Goal: Information Seeking & Learning: Learn about a topic

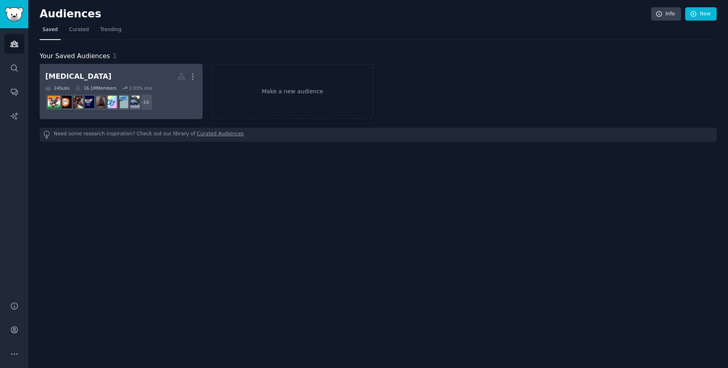
click at [131, 76] on h2 "[MEDICAL_DATA] More" at bounding box center [121, 77] width 152 height 14
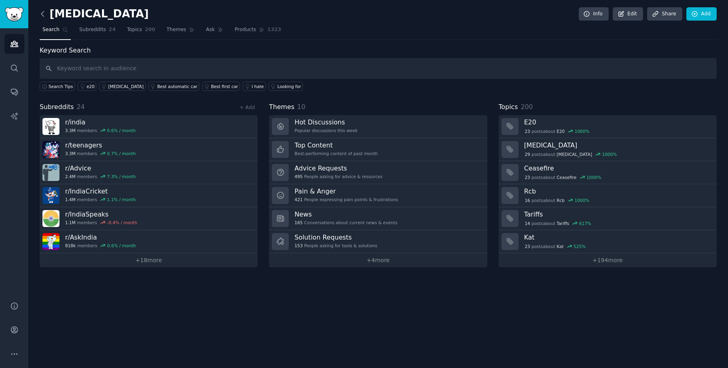
click at [43, 14] on icon at bounding box center [42, 14] width 8 height 8
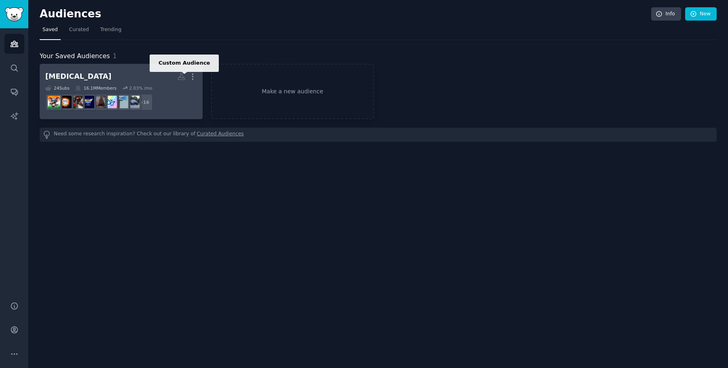
click at [184, 79] on icon at bounding box center [181, 76] width 8 height 8
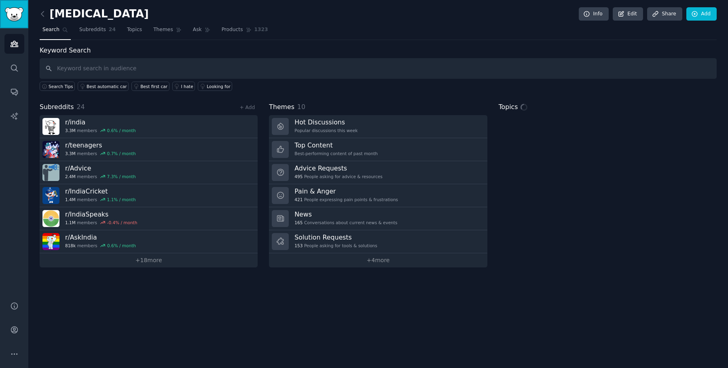
click at [14, 18] on img "Sidebar" at bounding box center [14, 14] width 19 height 14
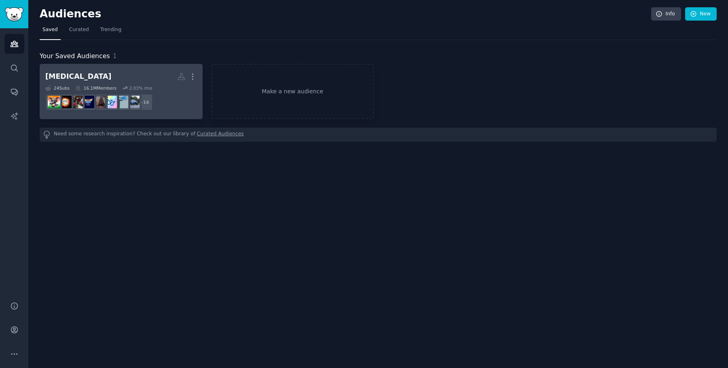
click at [110, 78] on h2 "[MEDICAL_DATA] More" at bounding box center [121, 77] width 152 height 14
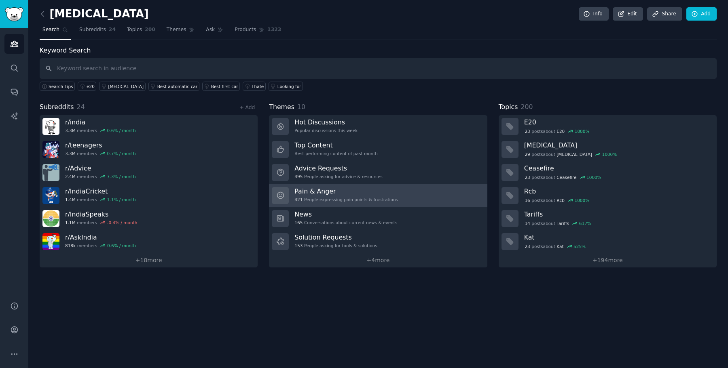
click at [340, 193] on h3 "Pain & Anger" at bounding box center [345, 191] width 103 height 8
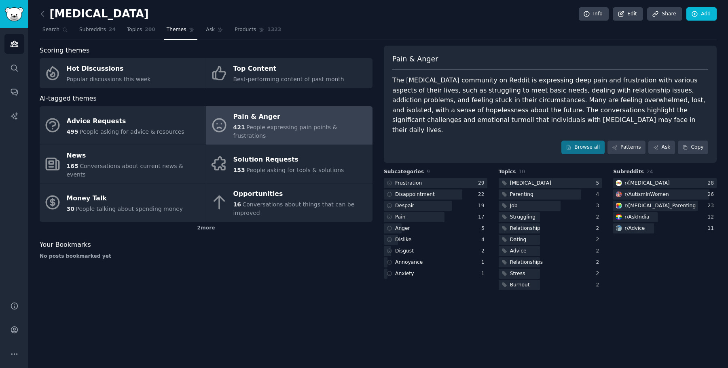
click at [448, 90] on div "The [MEDICAL_DATA] community on Reddit is expressing deep pain and frustration …" at bounding box center [550, 105] width 316 height 59
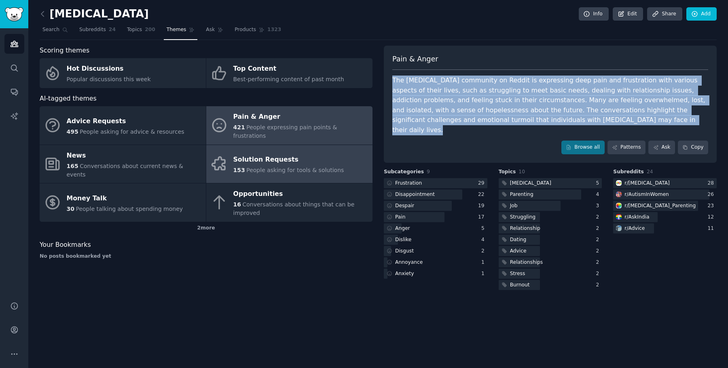
click at [294, 154] on div "Solution Requests" at bounding box center [288, 160] width 111 height 13
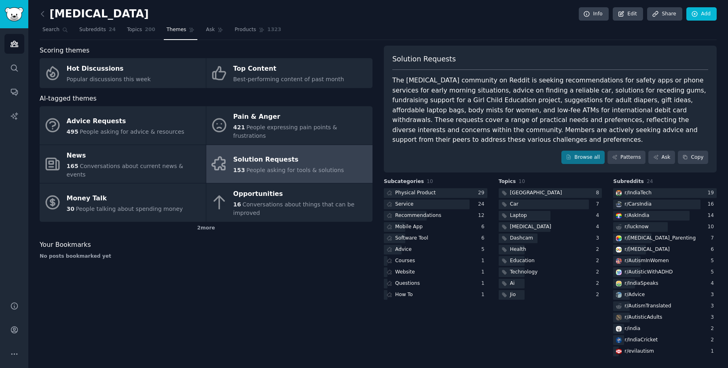
click at [50, 14] on h2 "[MEDICAL_DATA]" at bounding box center [94, 14] width 109 height 13
click at [44, 14] on icon at bounding box center [42, 14] width 8 height 8
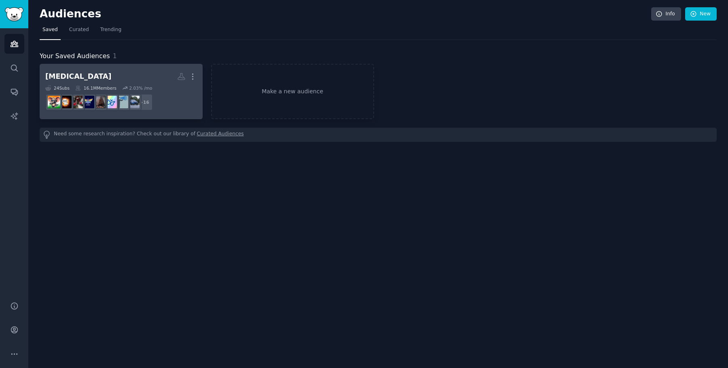
click at [95, 83] on h2 "[MEDICAL_DATA] More" at bounding box center [121, 77] width 152 height 14
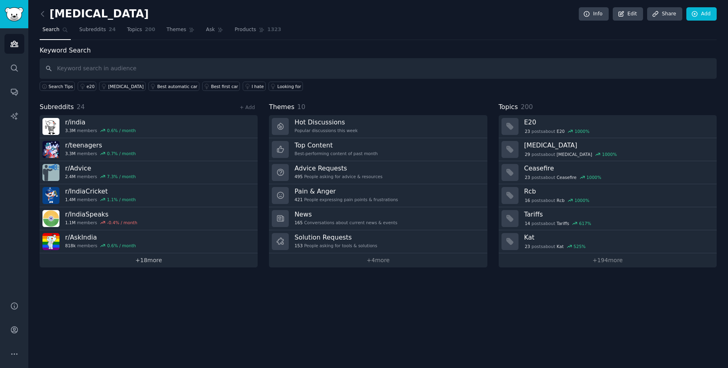
click at [190, 260] on link "+ 18 more" at bounding box center [149, 260] width 218 height 14
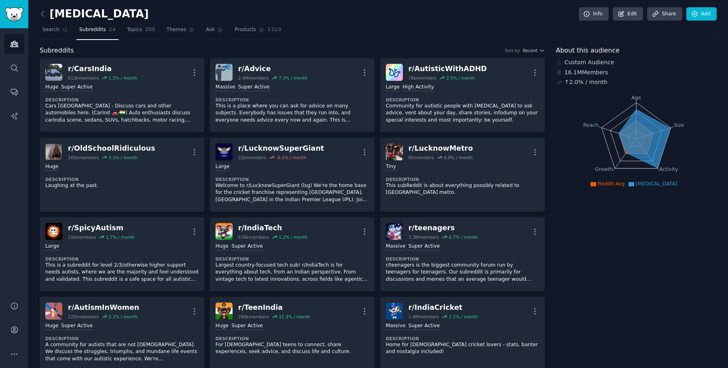
click at [46, 18] on link at bounding box center [45, 14] width 10 height 13
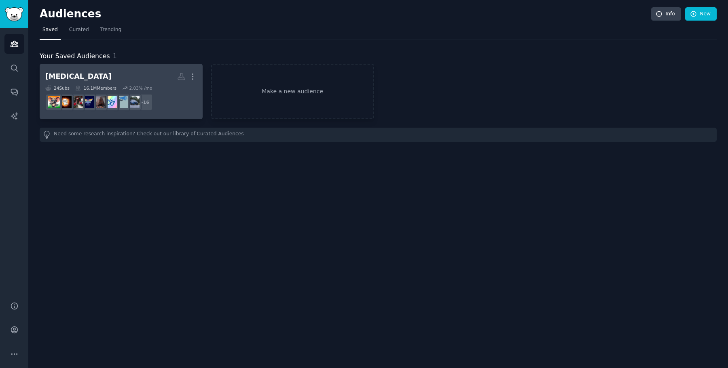
click at [157, 96] on dd "+ 16" at bounding box center [121, 102] width 152 height 23
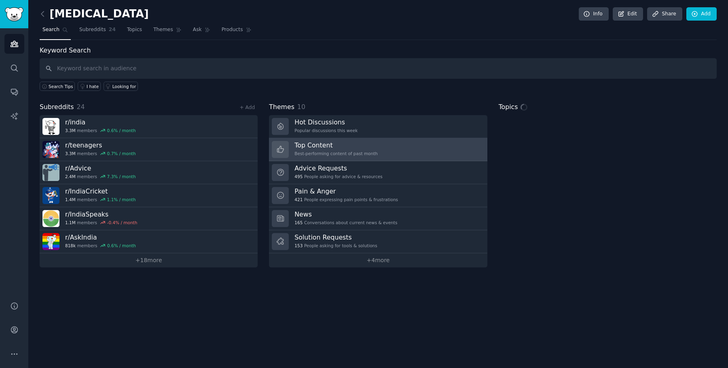
click at [335, 146] on h3 "Top Content" at bounding box center [335, 145] width 83 height 8
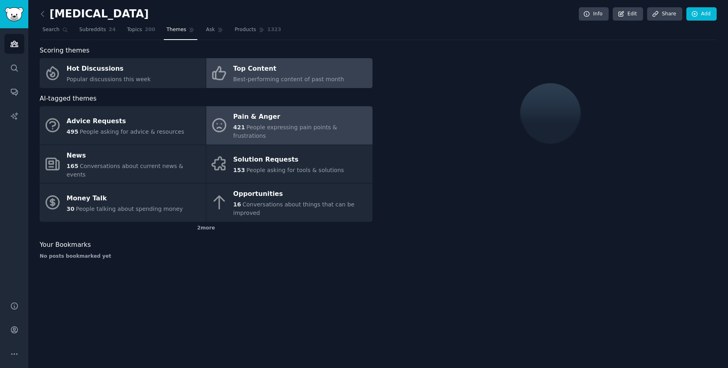
click at [335, 130] on span "People expressing pain points & frustrations" at bounding box center [285, 131] width 104 height 15
